Goal: Transaction & Acquisition: Purchase product/service

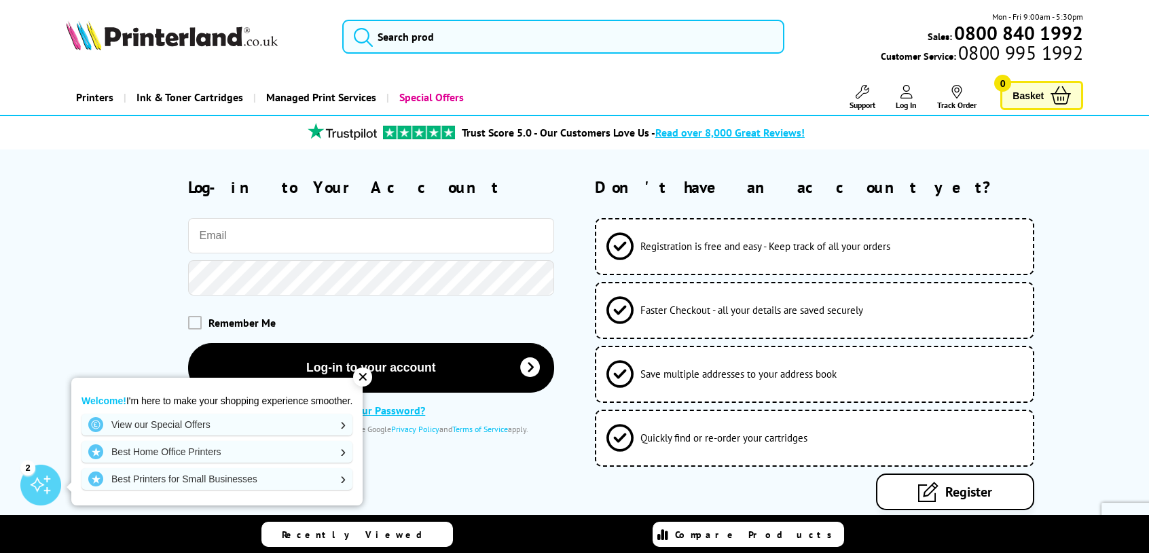
type input "[PERSON_NAME][EMAIL_ADDRESS][DOMAIN_NAME]"
click at [330, 371] on div "✕ Welcome! I'm here to make your shopping experience smoother. View our Special…" at bounding box center [216, 438] width 291 height 134
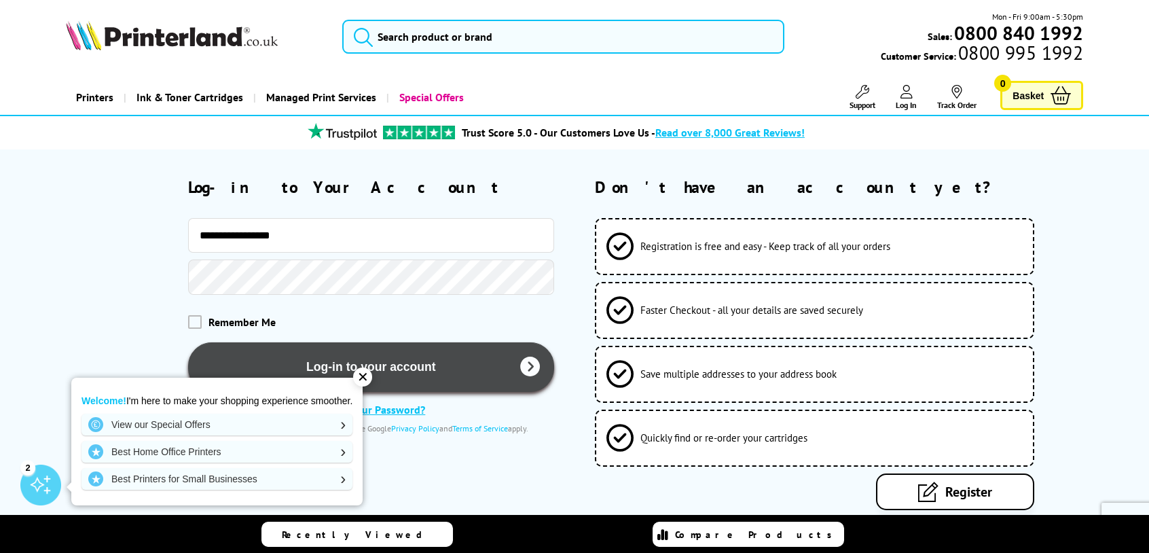
click at [333, 365] on button "Log-in to your account" at bounding box center [371, 367] width 366 height 50
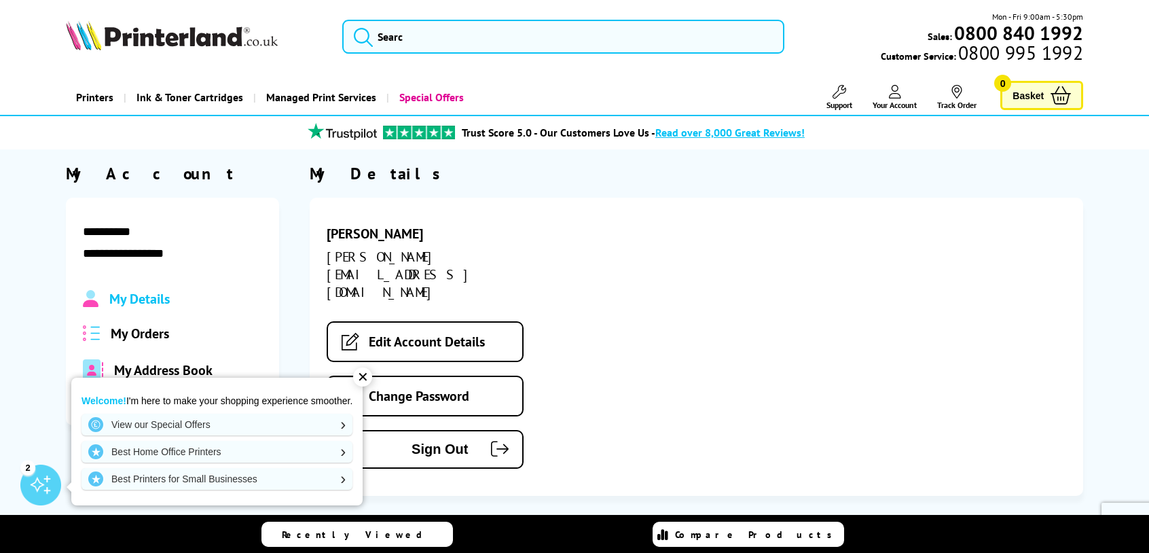
click at [609, 240] on div "laura roberts laura@whchire.com Edit Account Details Change Password Sign Out" at bounding box center [696, 347] width 773 height 298
click at [150, 336] on span "My Orders" at bounding box center [140, 334] width 58 height 18
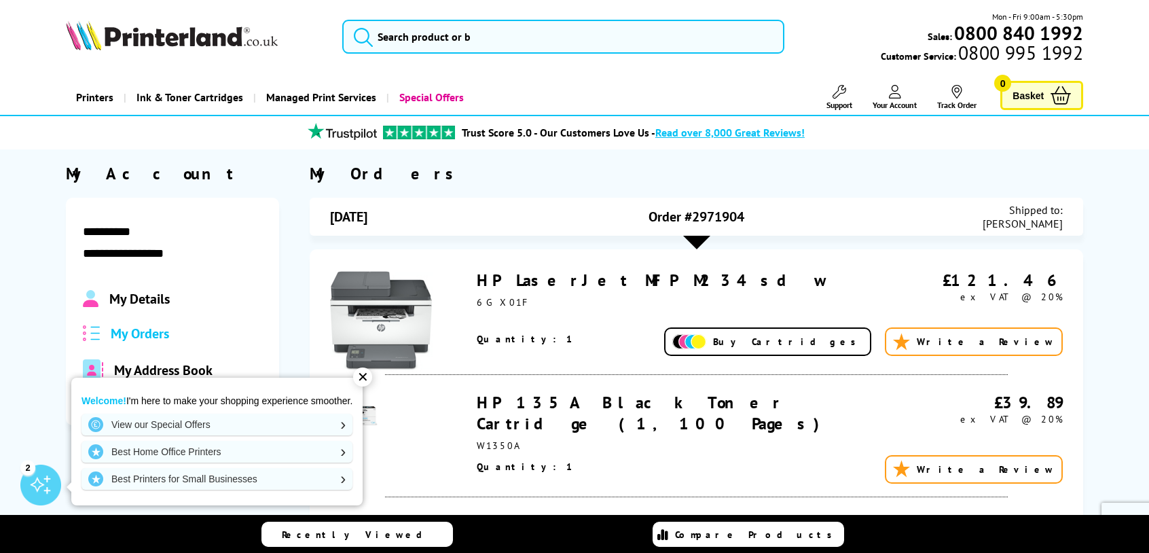
click at [368, 376] on div "✕" at bounding box center [362, 376] width 19 height 19
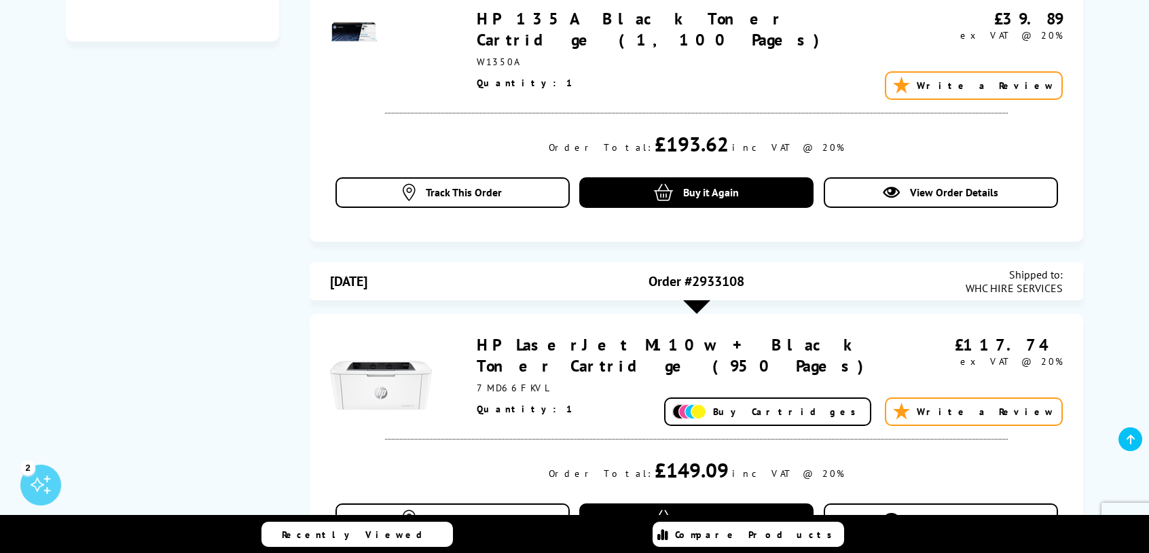
scroll to position [407, 0]
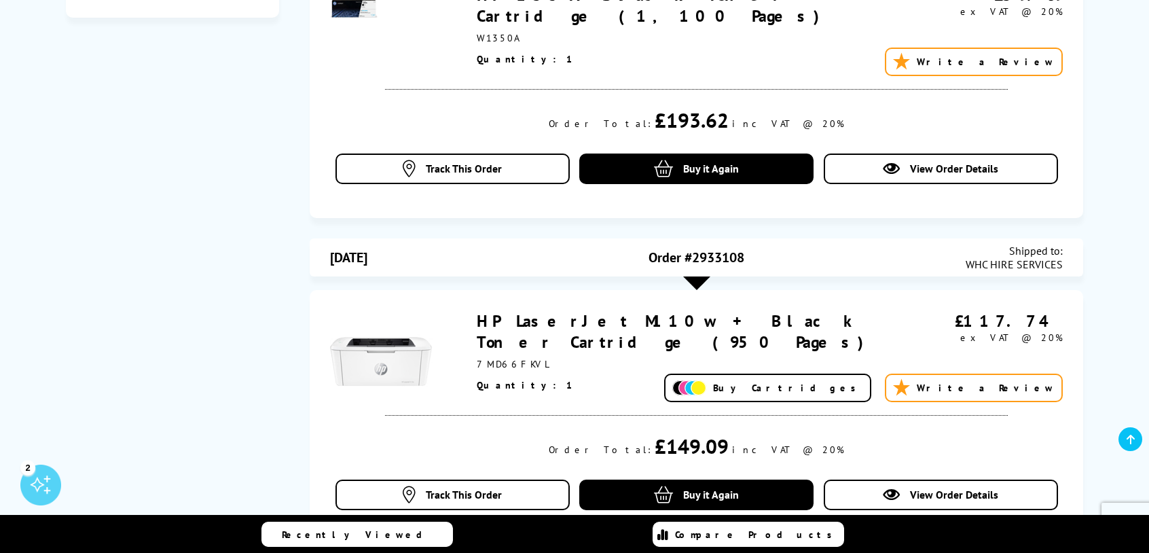
click at [734, 321] on link "HP LaserJet M110w + Black Toner Cartridge (950 Pages)" at bounding box center [675, 331] width 396 height 42
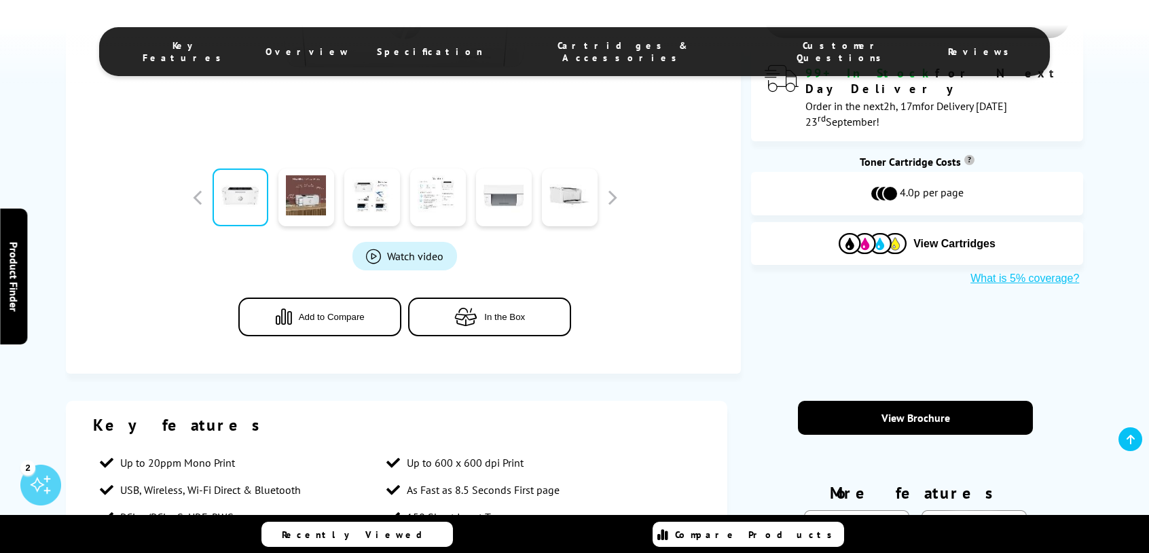
scroll to position [475, 0]
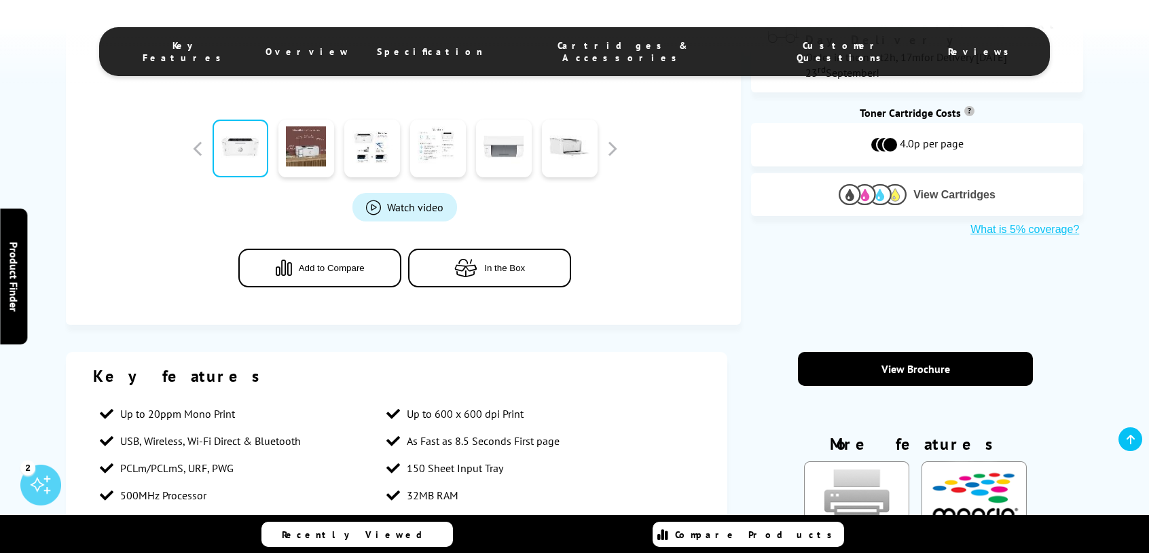
click at [951, 189] on span "View Cartridges" at bounding box center [954, 195] width 82 height 12
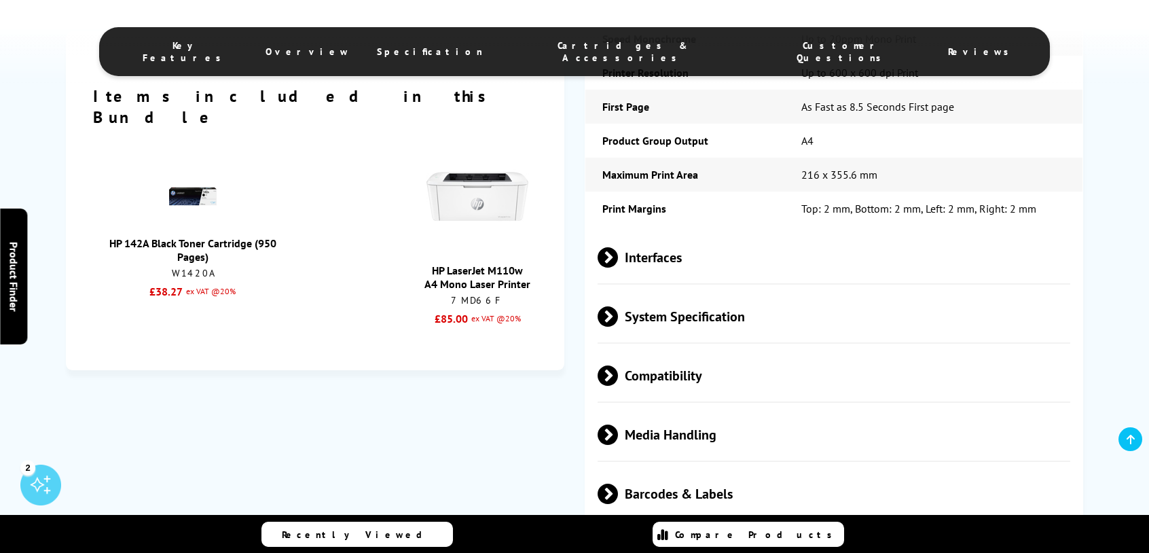
scroll to position [1426, 0]
drag, startPoint x: 107, startPoint y: 219, endPoint x: 253, endPoint y: 244, distance: 148.7
click at [253, 244] on div "HP 142A Black Toner Cartridge (950 Pages) W1420A £38.27 ex VAT @20%" at bounding box center [193, 267] width 186 height 62
drag, startPoint x: 253, startPoint y: 244, endPoint x: 201, endPoint y: 227, distance: 55.0
copy div "HP 142A Black Toner Cartridge (950 Pages) W1420A"
